Goal: Information Seeking & Learning: Learn about a topic

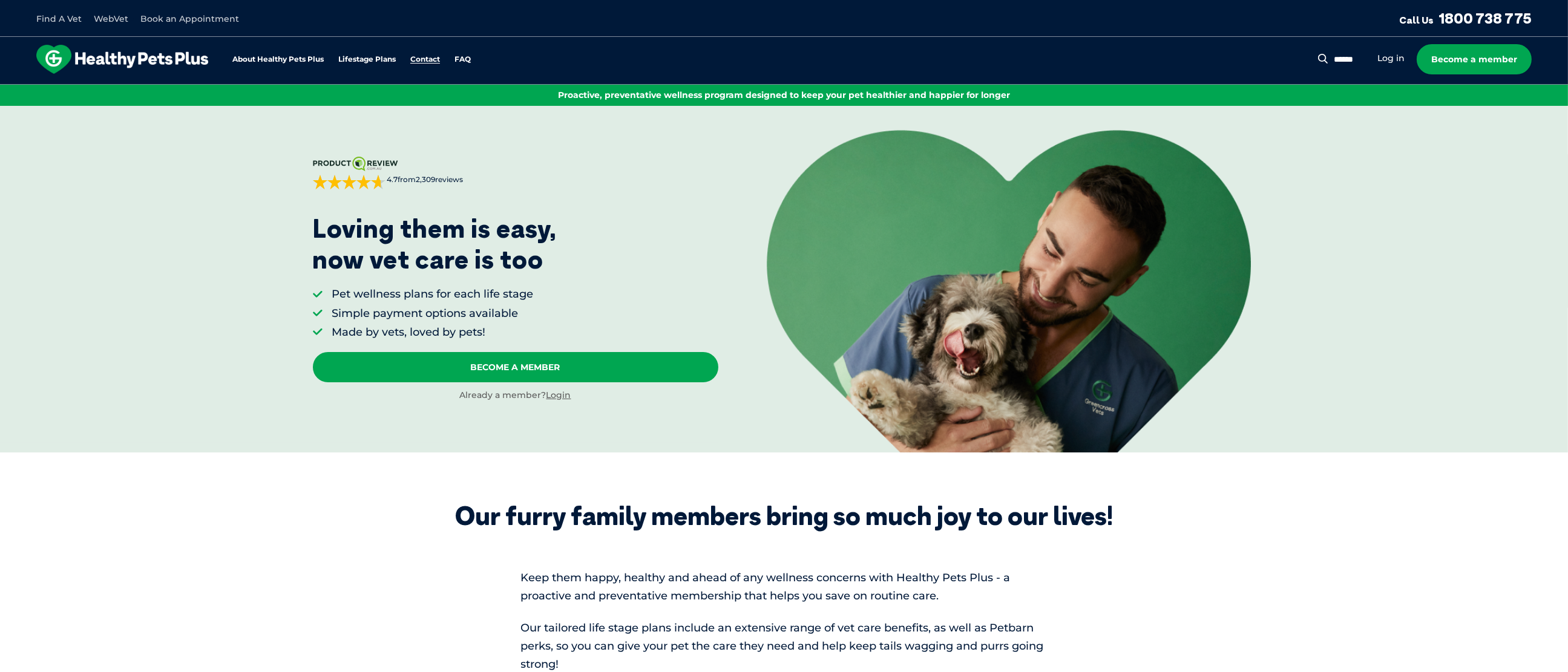
click at [421, 57] on link "Contact" at bounding box center [425, 60] width 29 height 8
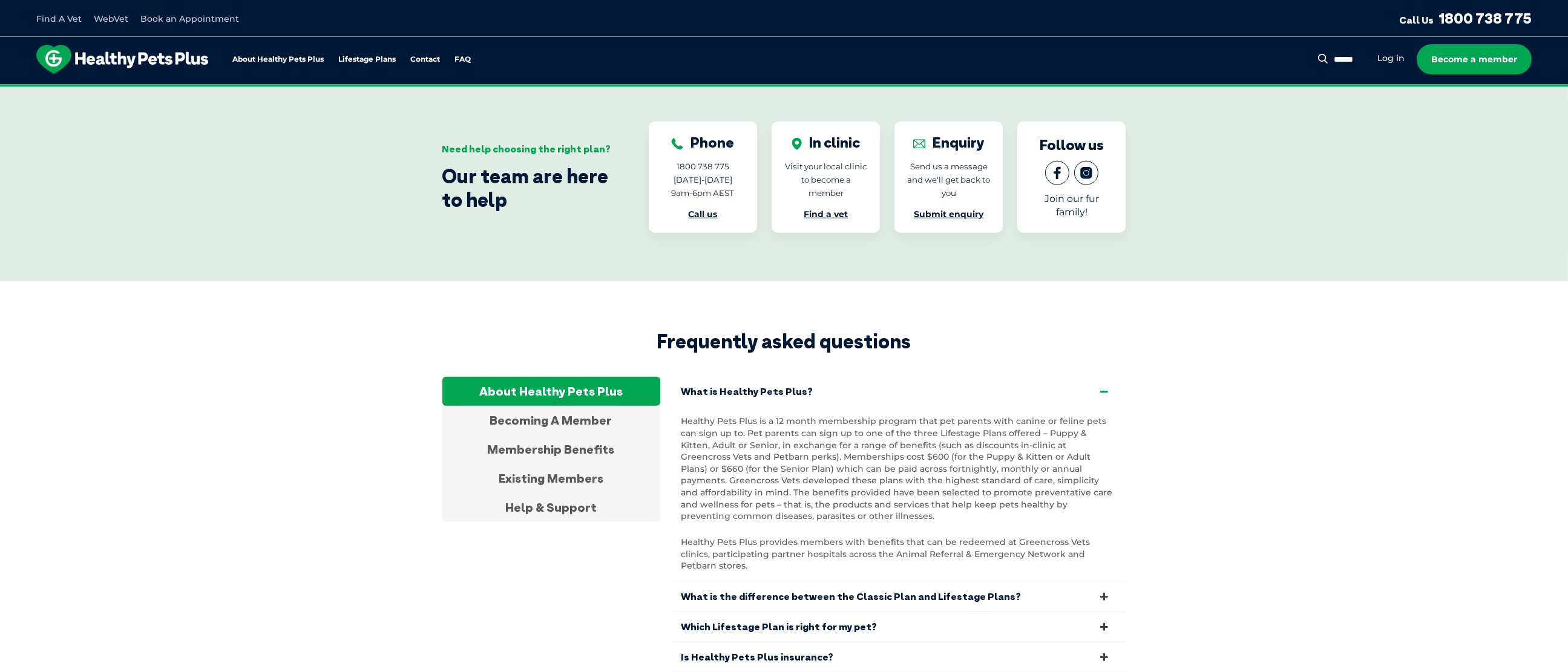
scroll to position [2051, 0]
click at [835, 209] on link "Find a vet" at bounding box center [826, 215] width 44 height 11
click at [1469, 60] on link "Become a member" at bounding box center [1474, 59] width 115 height 30
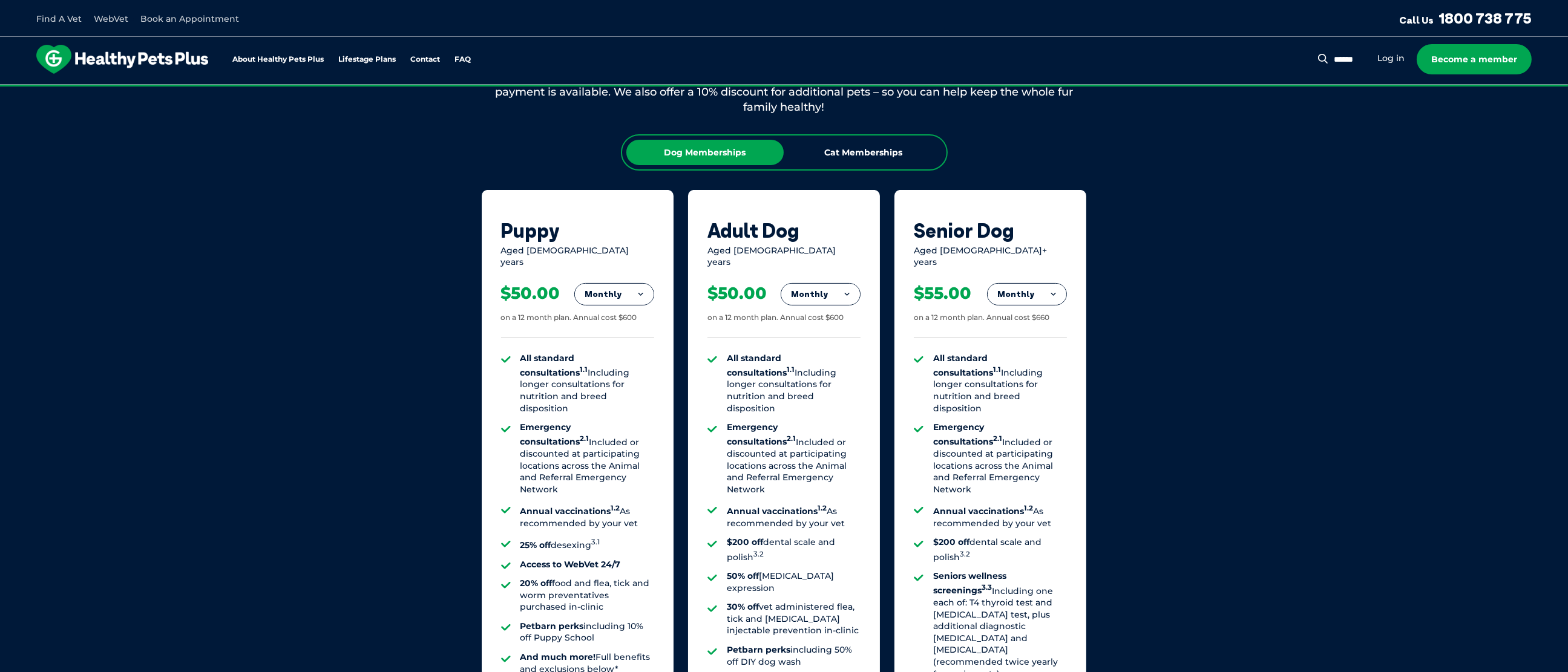
scroll to position [673, 0]
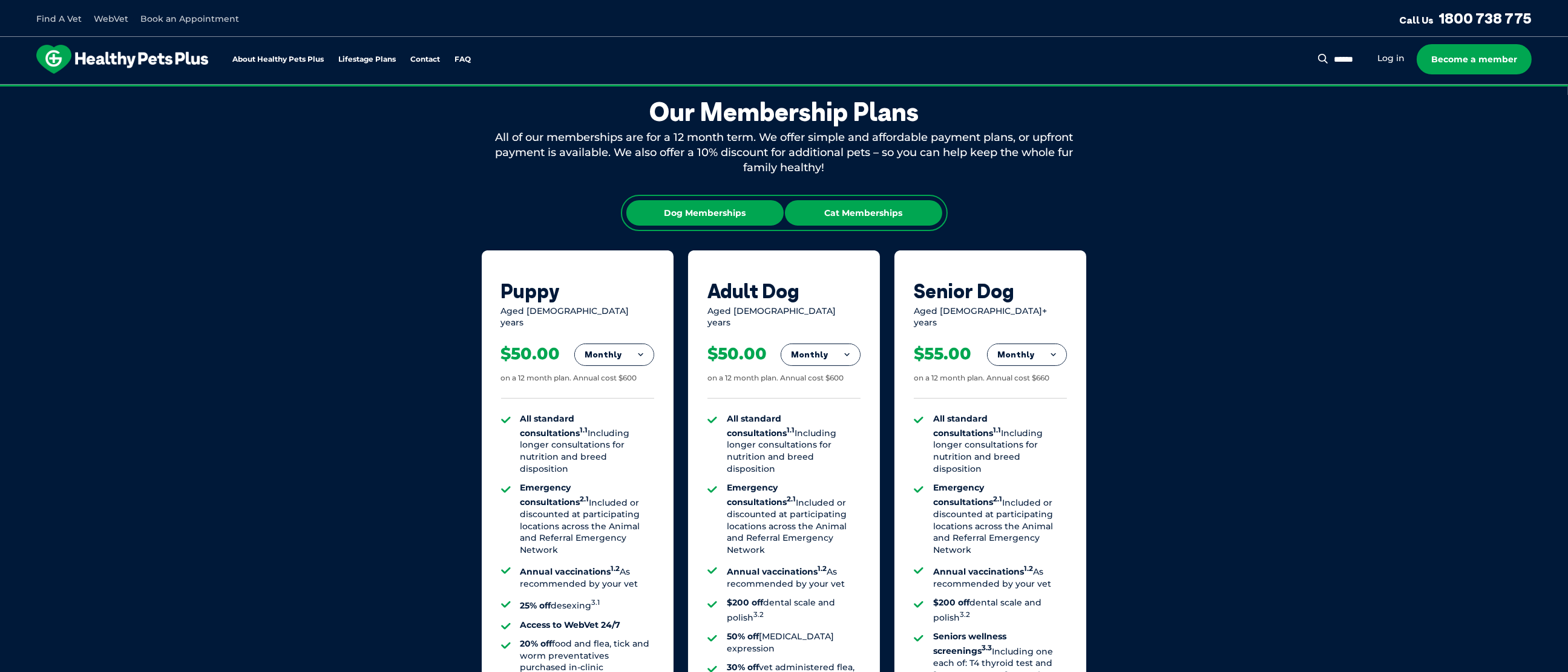
click at [875, 214] on div "Cat Memberships" at bounding box center [863, 213] width 157 height 25
click at [703, 207] on div "Dog Memberships" at bounding box center [705, 213] width 157 height 25
click at [872, 208] on div "Cat Memberships" at bounding box center [863, 213] width 157 height 25
click at [743, 207] on div "Dog Memberships" at bounding box center [705, 213] width 157 height 25
click at [902, 215] on div "Cat Memberships" at bounding box center [863, 213] width 157 height 25
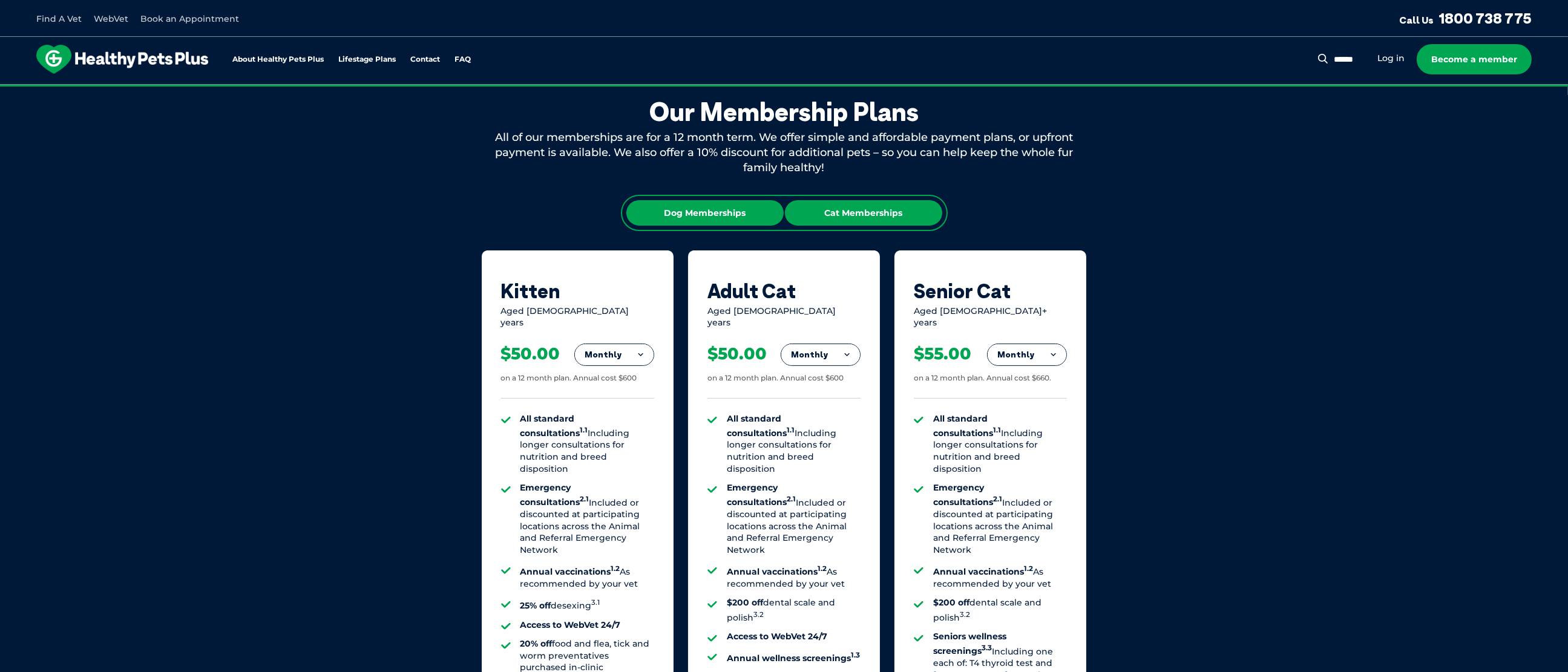
click at [689, 210] on div "Dog Memberships" at bounding box center [705, 213] width 157 height 25
click at [646, 345] on button "Monthly" at bounding box center [614, 355] width 78 height 22
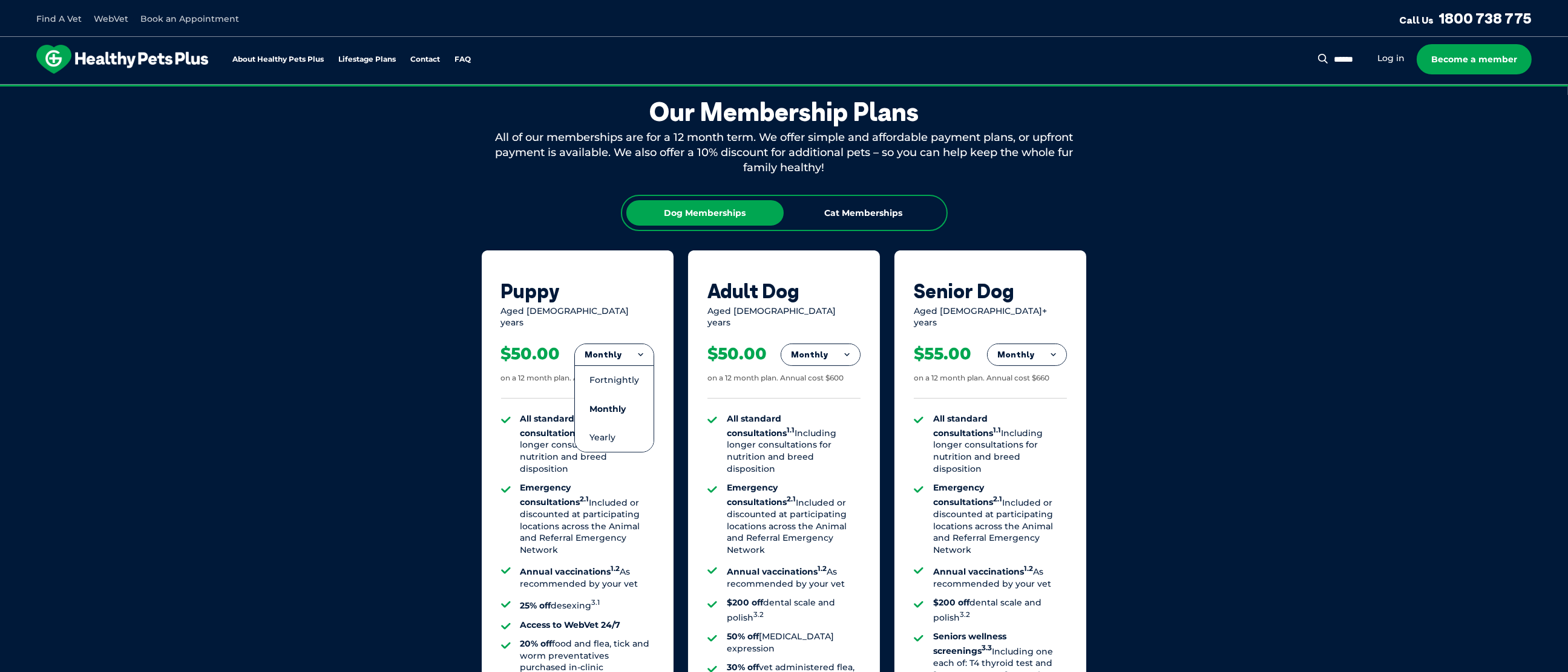
click at [646, 345] on button "Monthly" at bounding box center [614, 355] width 78 height 22
click at [1250, 508] on div "Our Membership Plans All of our memberships are for a 12 month term. We offer s…" at bounding box center [784, 473] width 1568 height 849
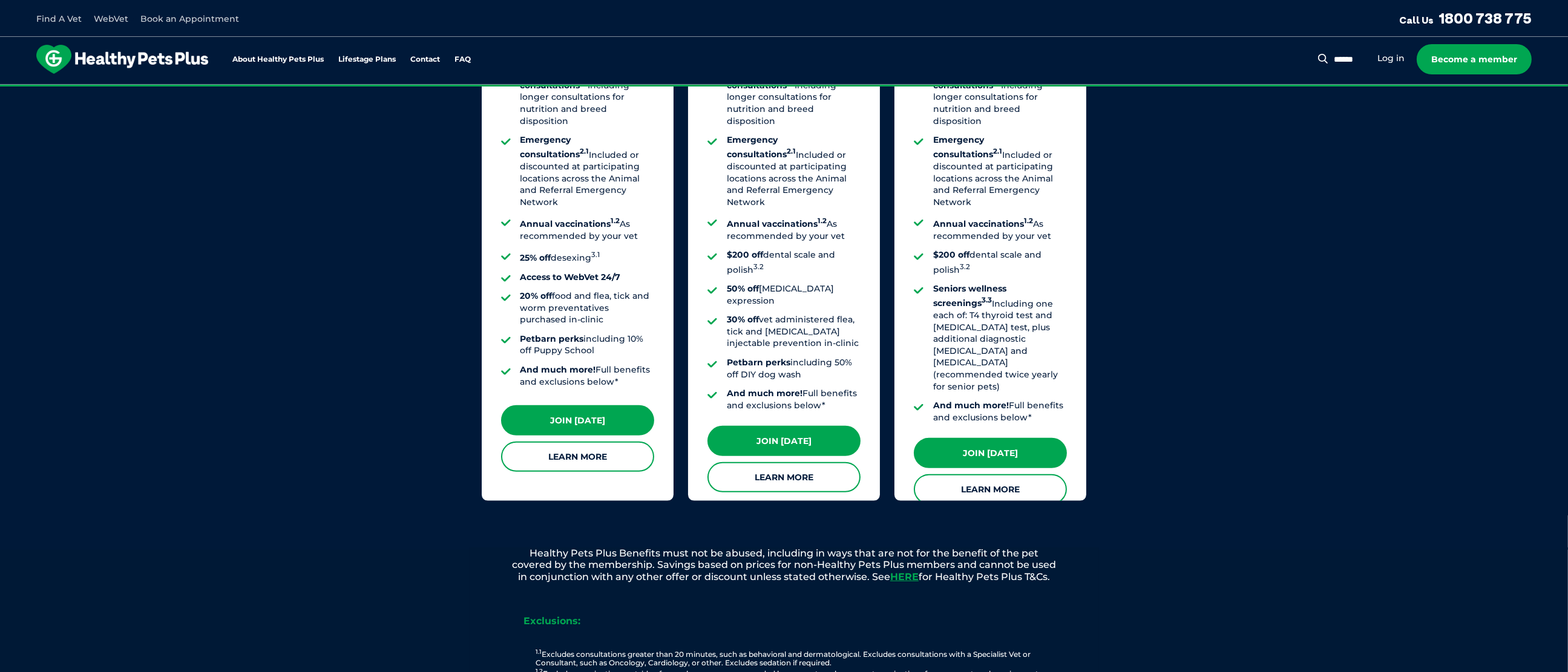
scroll to position [1037, 0]
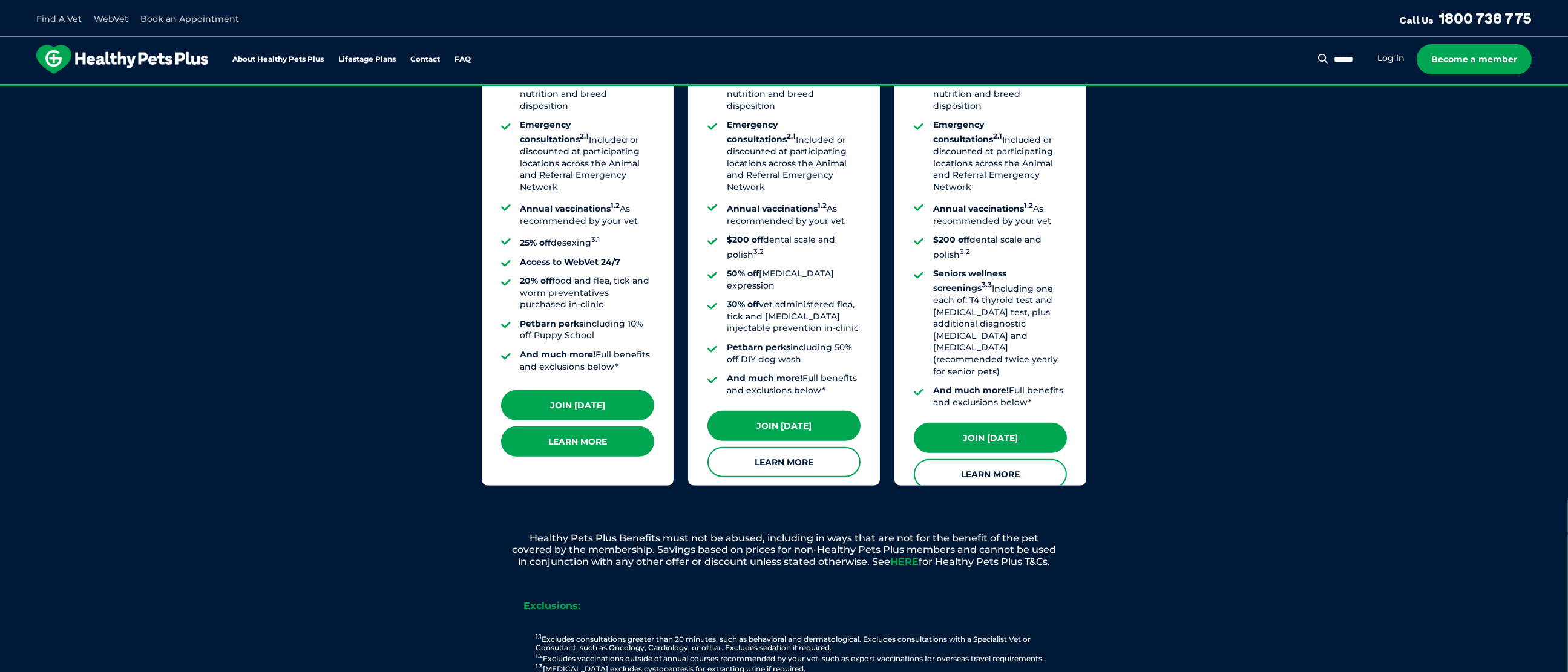
click at [544, 434] on link "Learn More" at bounding box center [577, 441] width 153 height 30
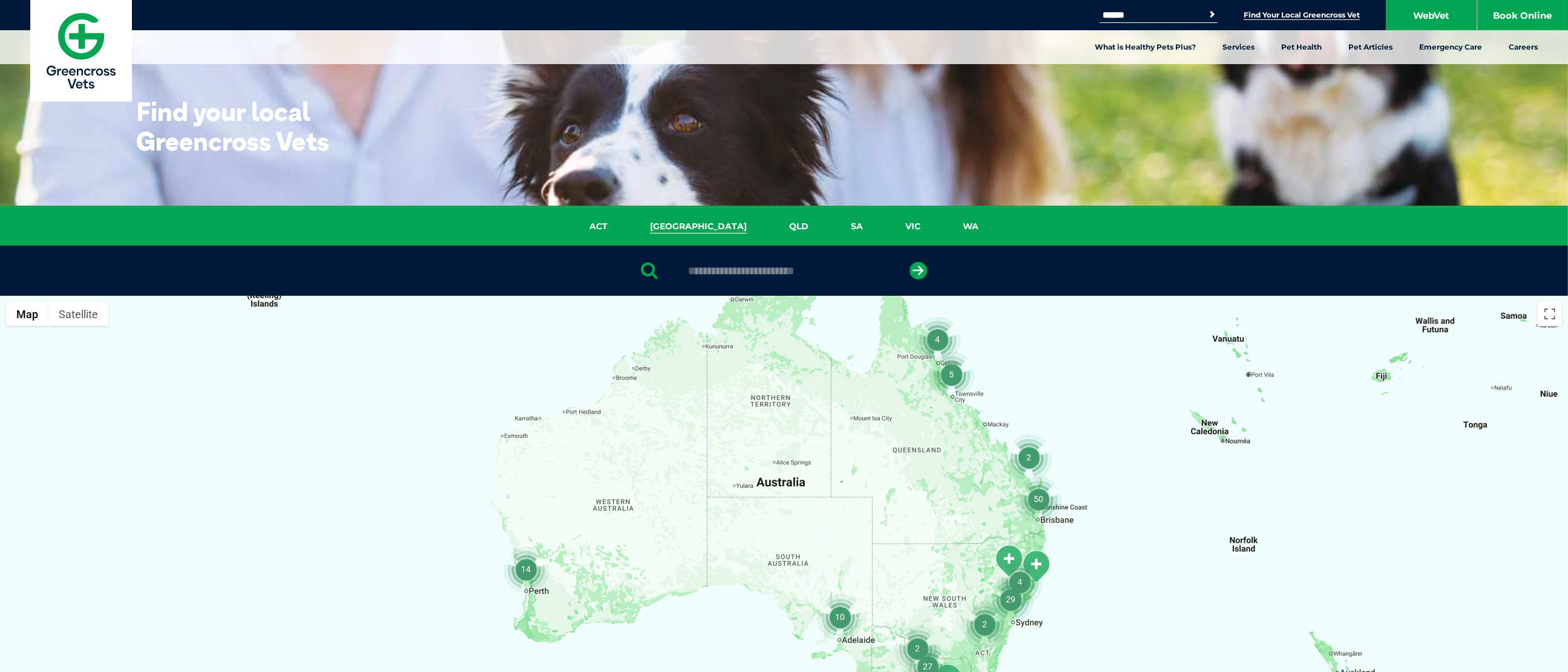
click at [696, 225] on link "NSW" at bounding box center [699, 226] width 139 height 14
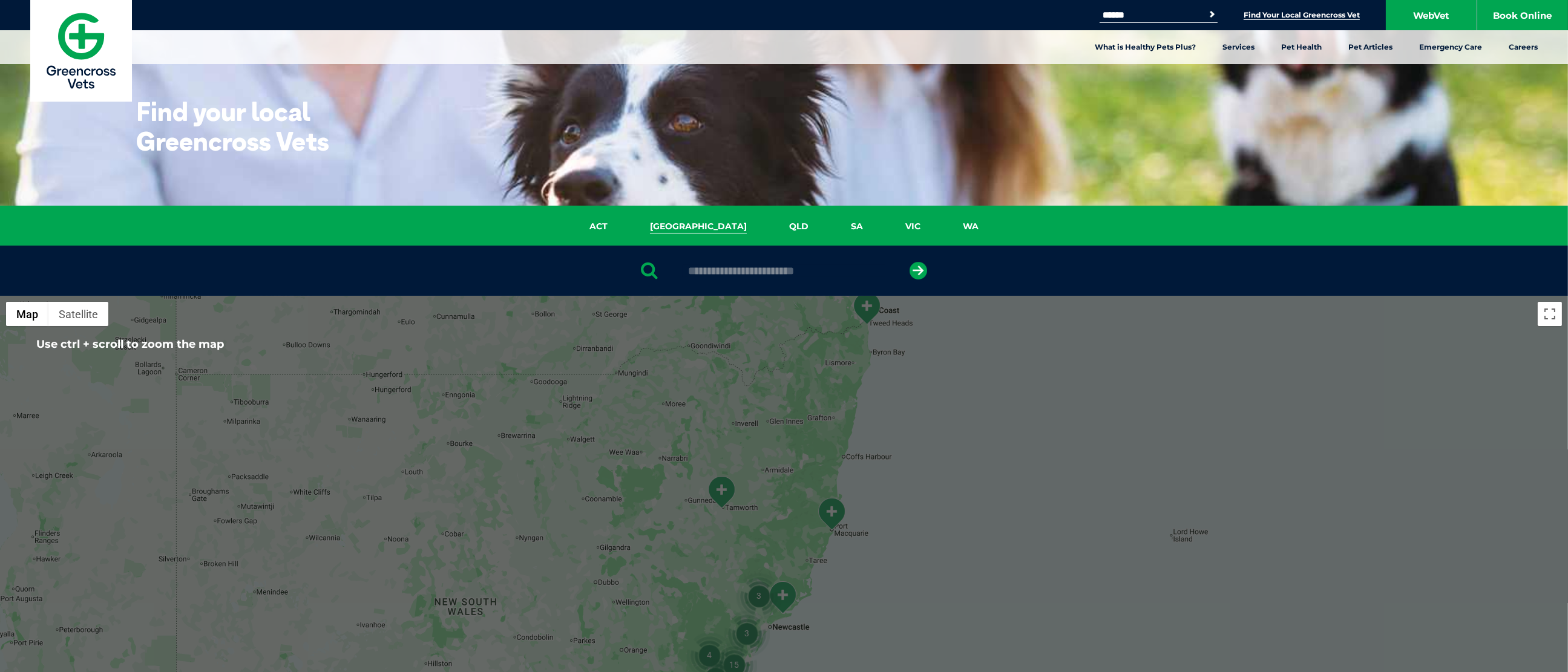
click at [661, 264] on div at bounding box center [784, 270] width 1568 height 50
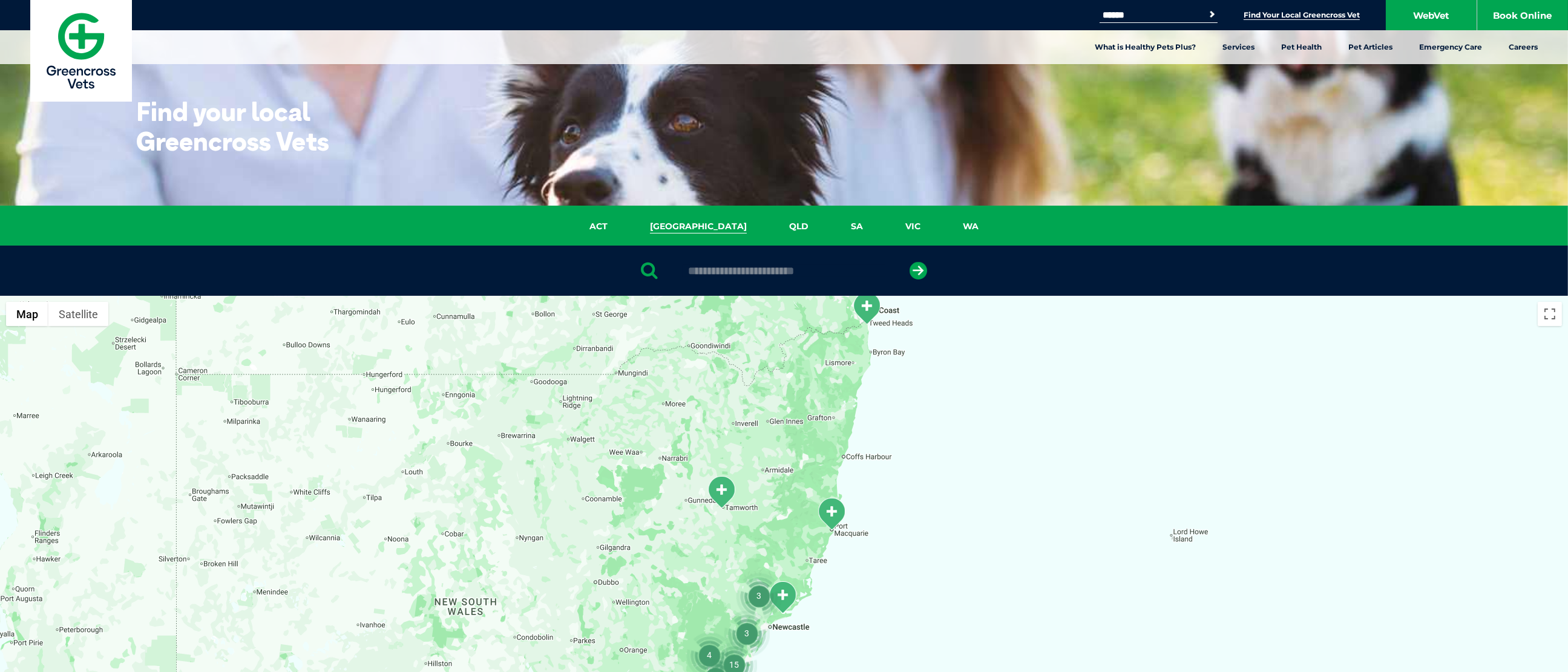
click at [648, 270] on icon at bounding box center [650, 269] width 17 height 18
click at [683, 270] on input "text" at bounding box center [784, 271] width 203 height 12
type input "****"
click at [910, 262] on button "submit" at bounding box center [918, 270] width 17 height 17
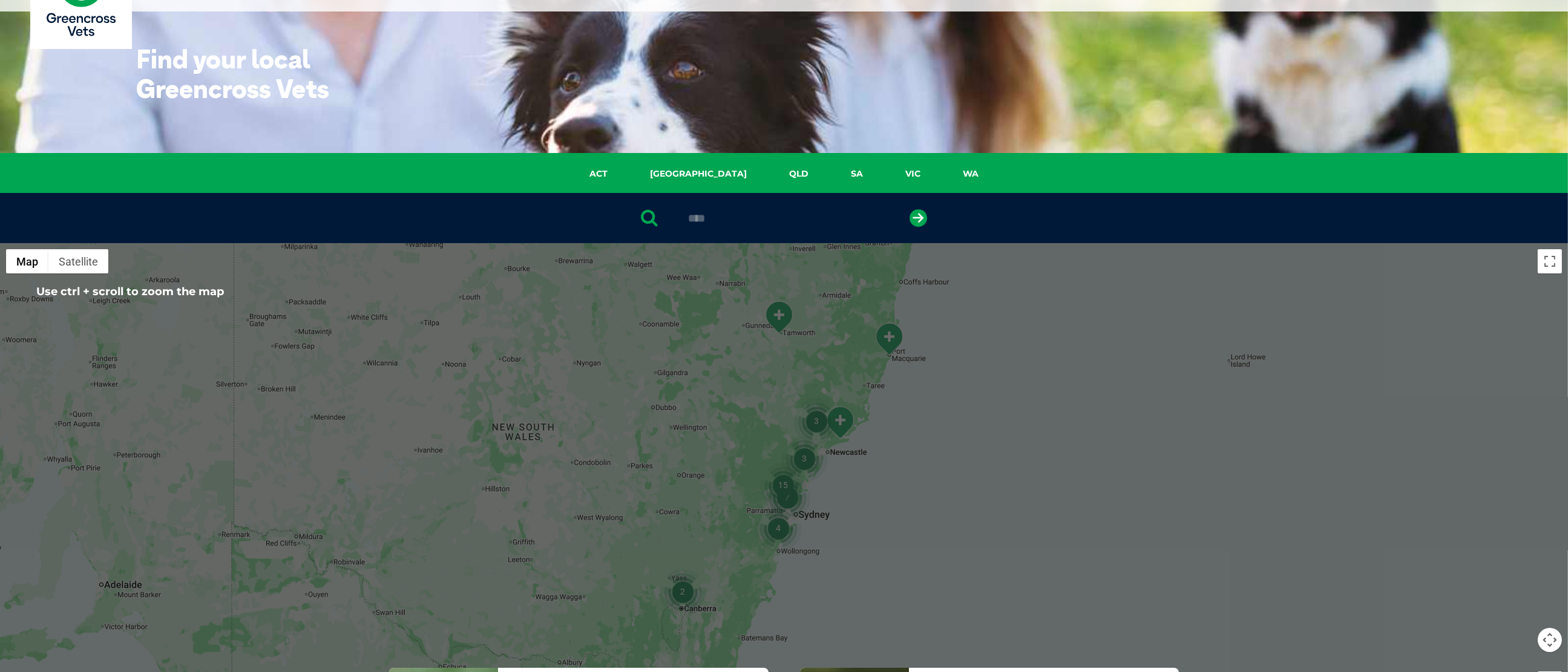
scroll to position [60, 0]
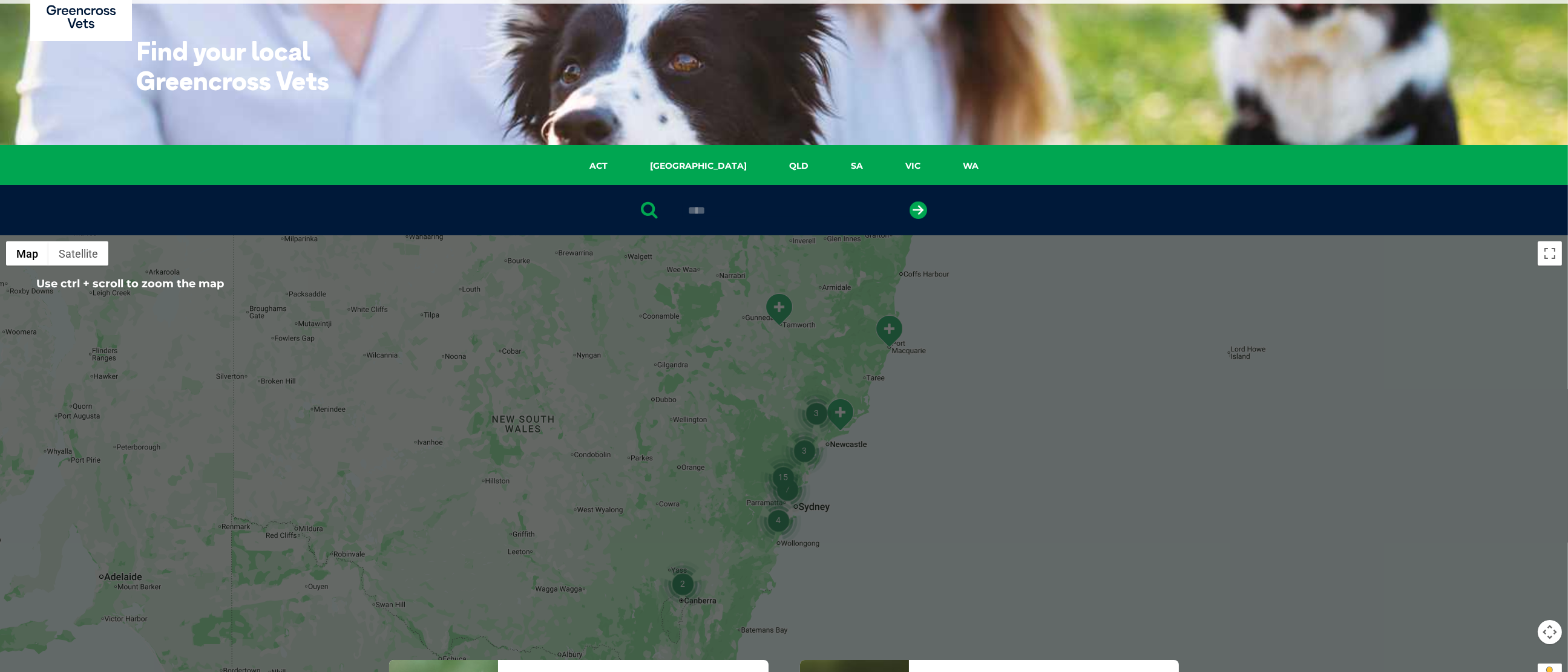
click at [773, 470] on img "15" at bounding box center [783, 477] width 46 height 46
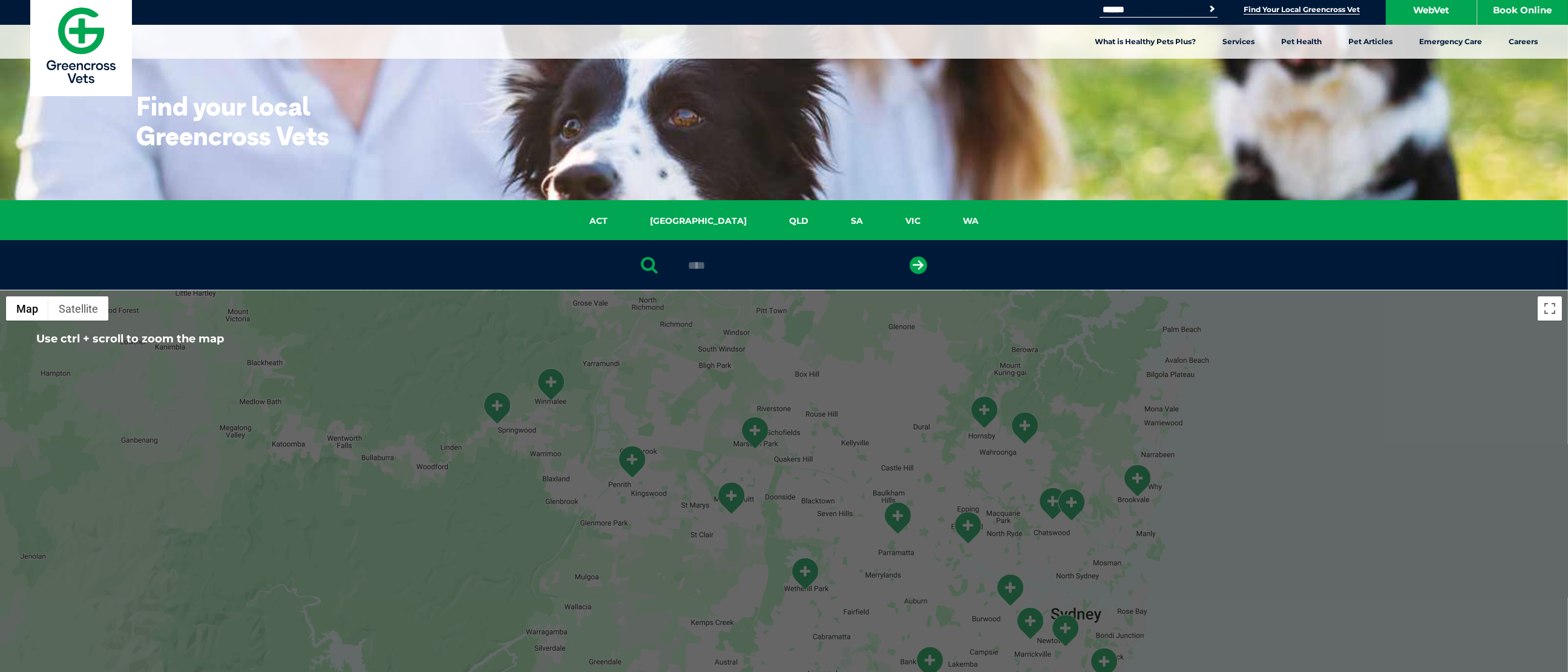
scroll to position [0, 0]
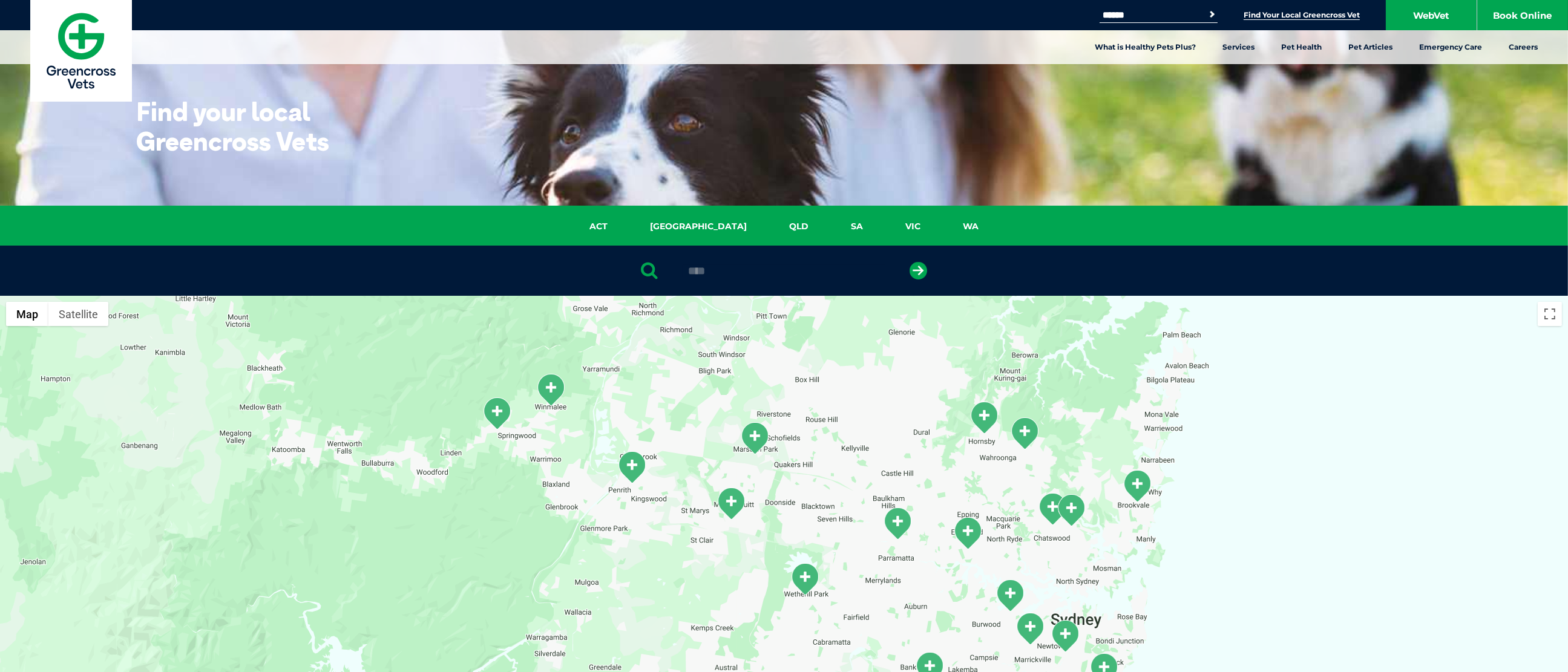
click at [1168, 14] on input "Search for:" at bounding box center [1151, 15] width 103 height 9
click at [1436, 466] on div "To navigate, press the arrow keys." at bounding box center [784, 529] width 1568 height 467
click at [1137, 16] on input "Search for:" at bounding box center [1151, 15] width 103 height 9
type input "*********"
click at [1206, 9] on button "Search" at bounding box center [1212, 15] width 12 height 12
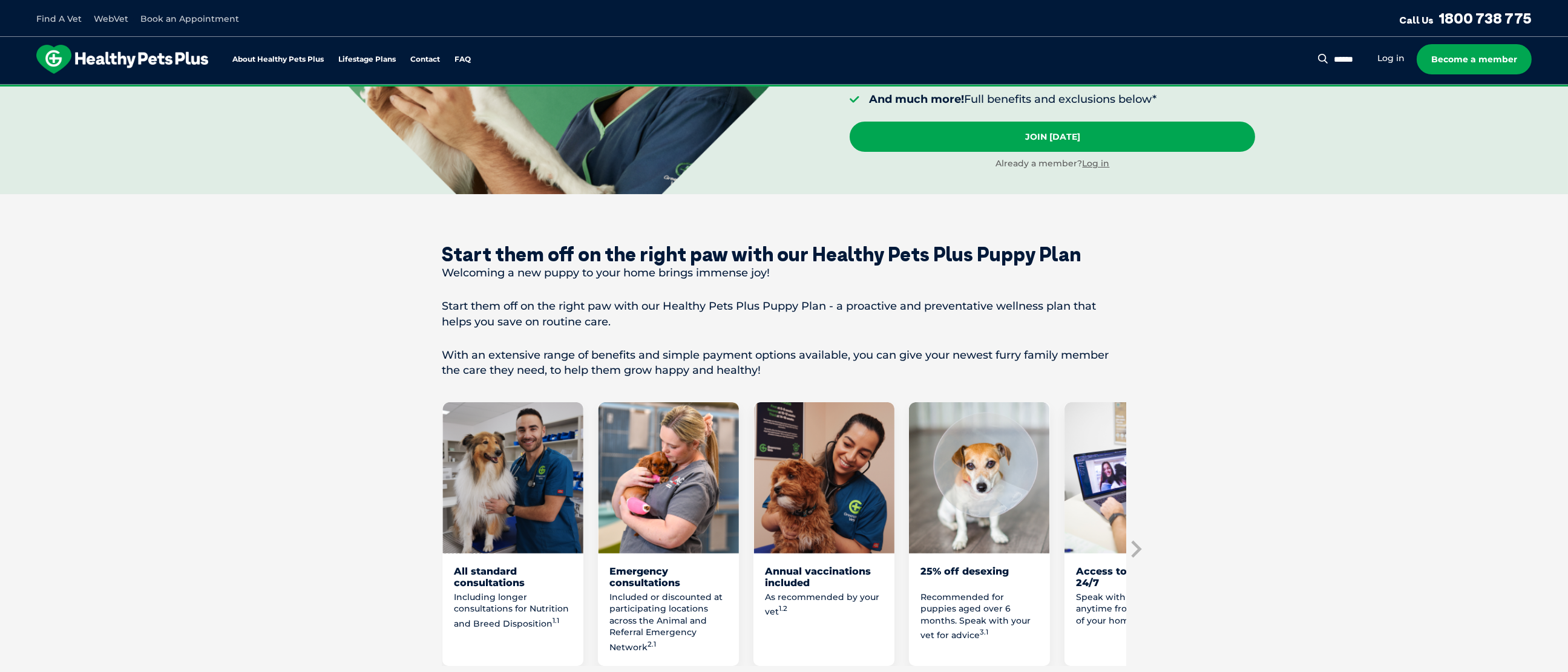
scroll to position [363, 0]
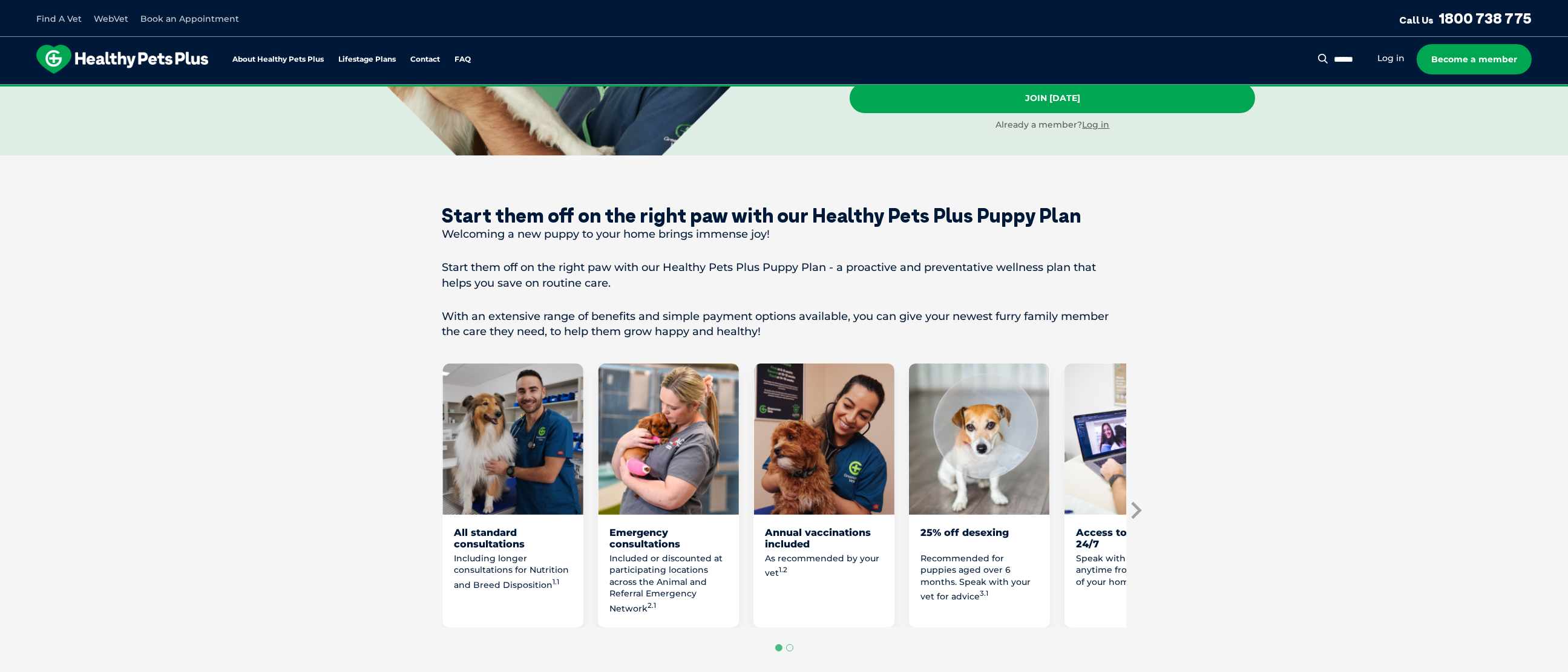
click at [1137, 517] on icon "Next slide" at bounding box center [1135, 510] width 18 height 18
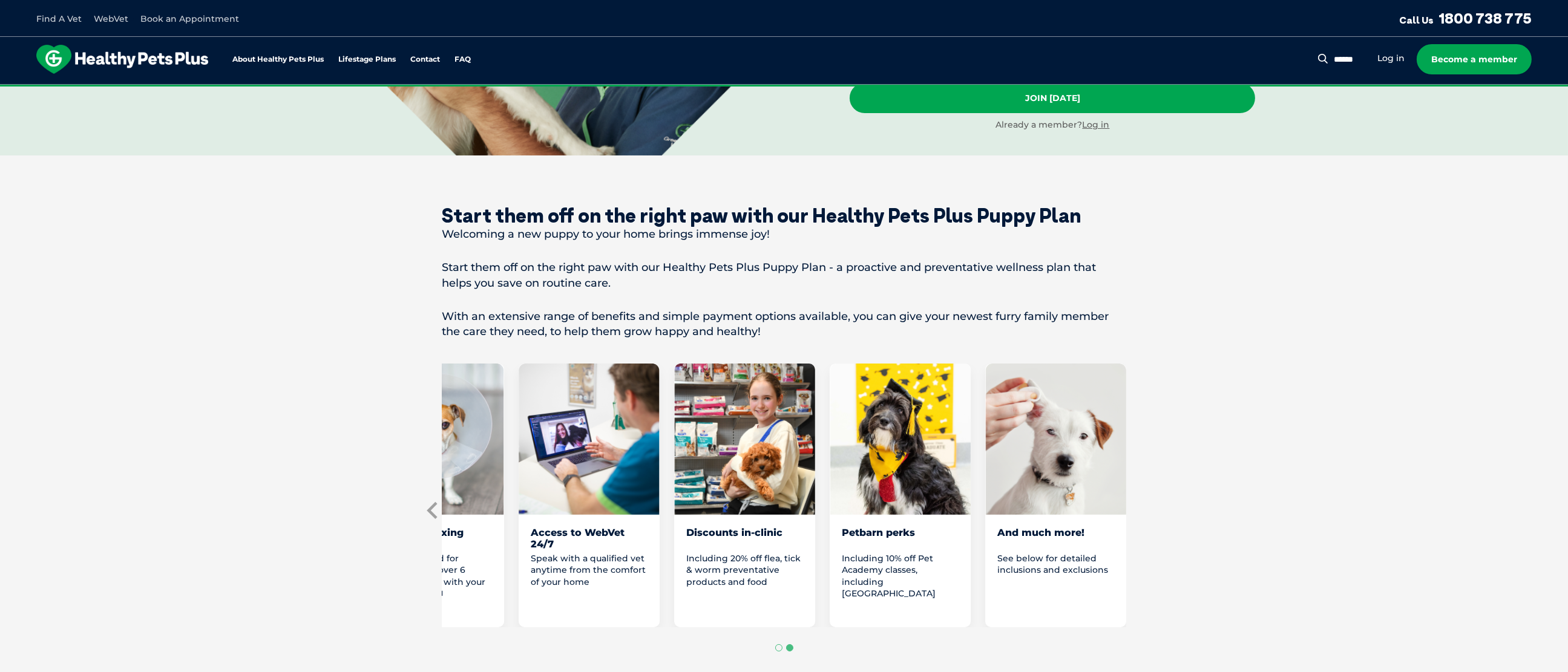
click at [427, 519] on icon "Previous slide" at bounding box center [433, 510] width 18 height 18
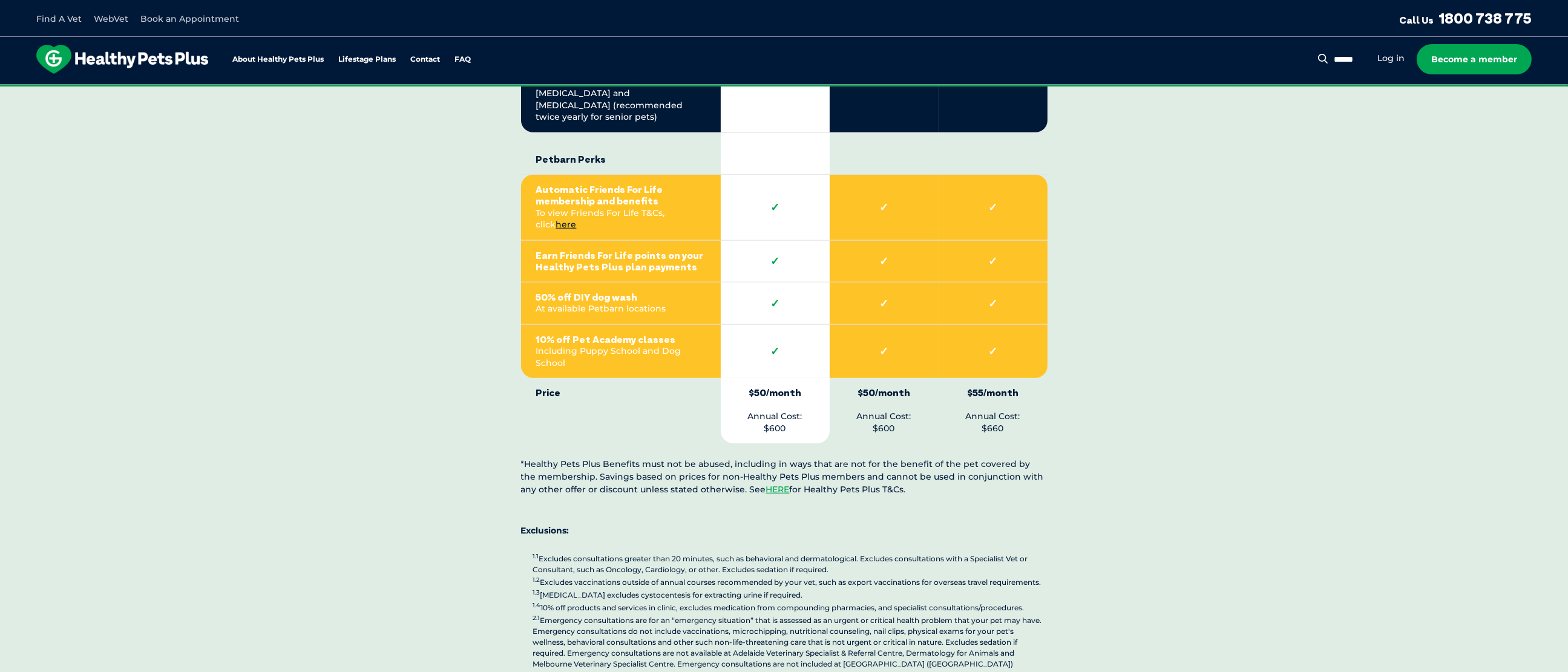
scroll to position [2721, 0]
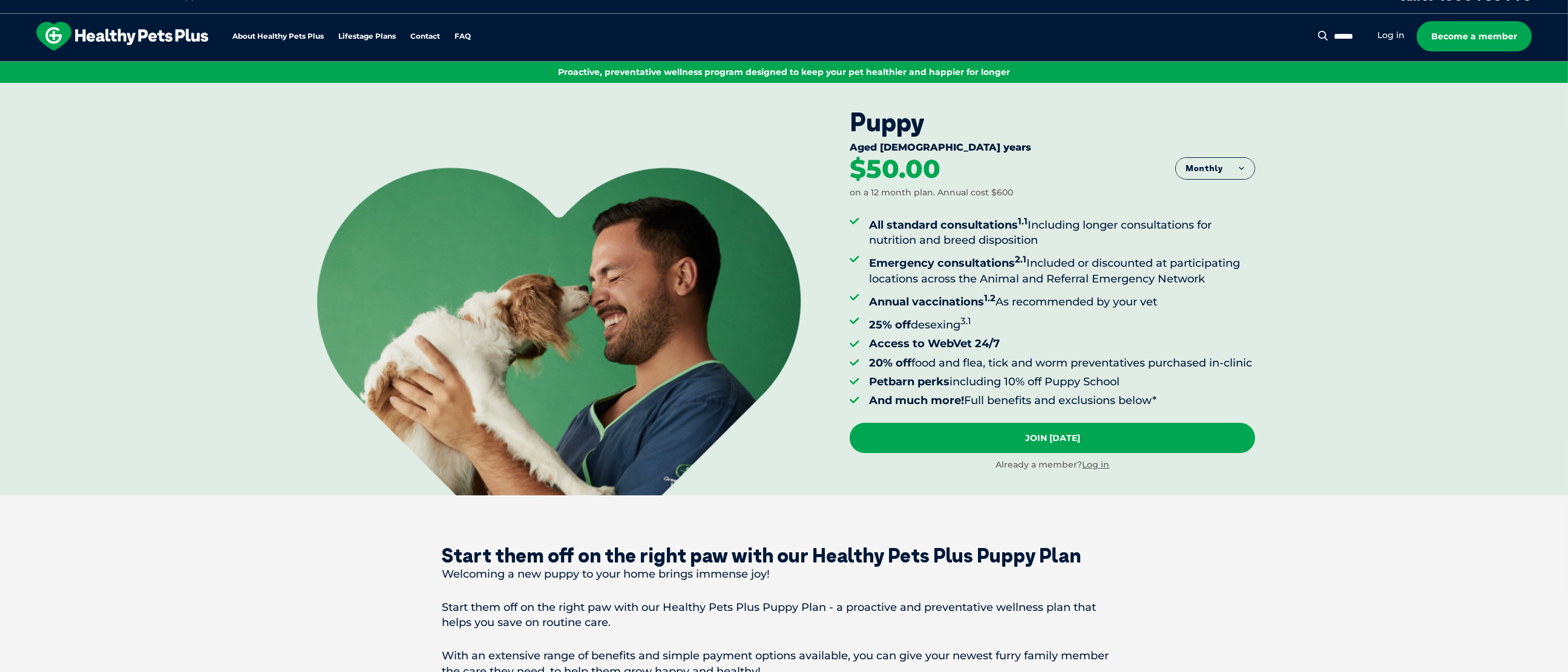
scroll to position [0, 0]
